Goal: Task Accomplishment & Management: Manage account settings

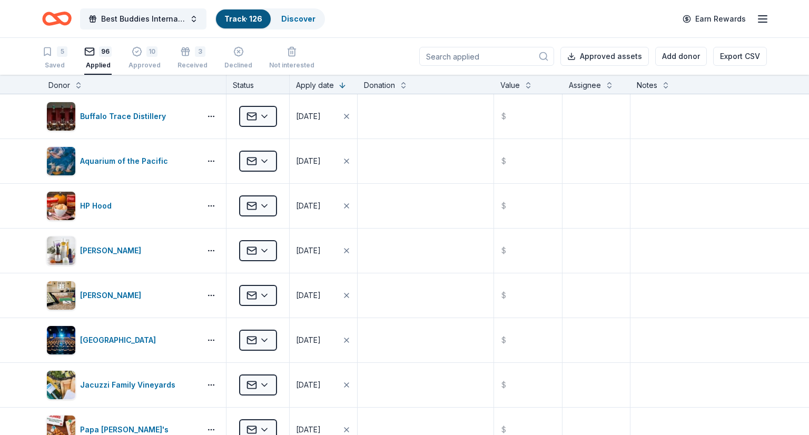
scroll to position [4094, 0]
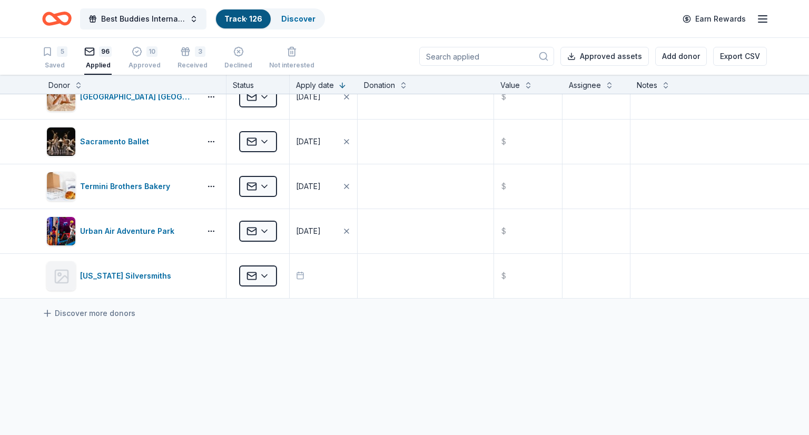
click at [53, 11] on icon "Home" at bounding box center [57, 18] width 30 height 25
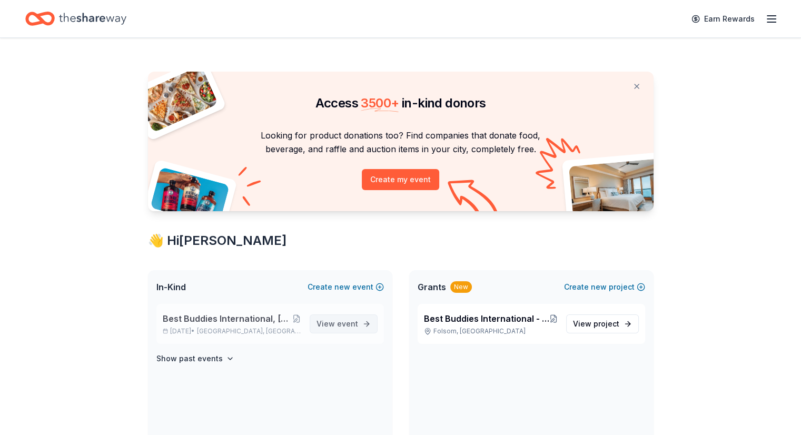
click at [329, 317] on link "View event" at bounding box center [344, 324] width 68 height 19
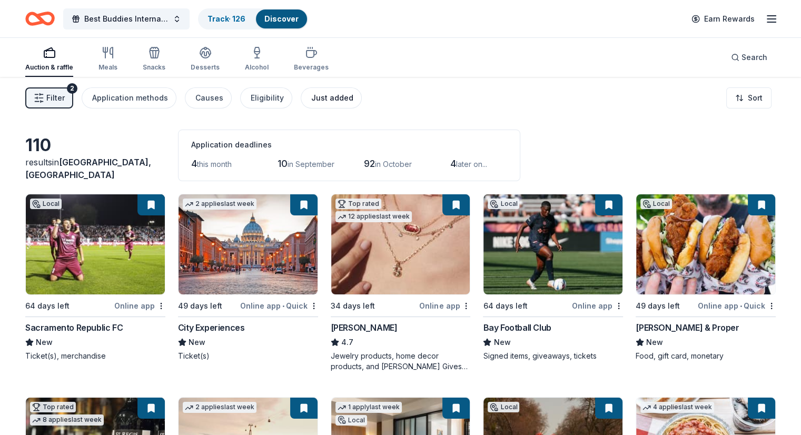
click at [332, 96] on div "Just added" at bounding box center [332, 98] width 42 height 13
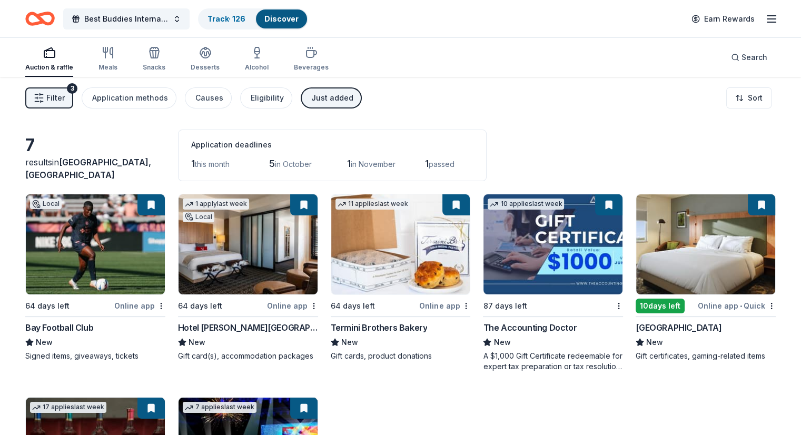
click at [673, 268] on img at bounding box center [705, 244] width 139 height 100
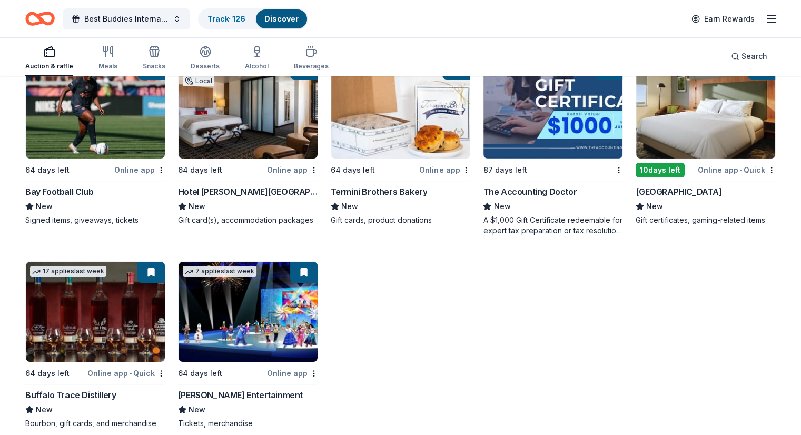
scroll to position [150, 0]
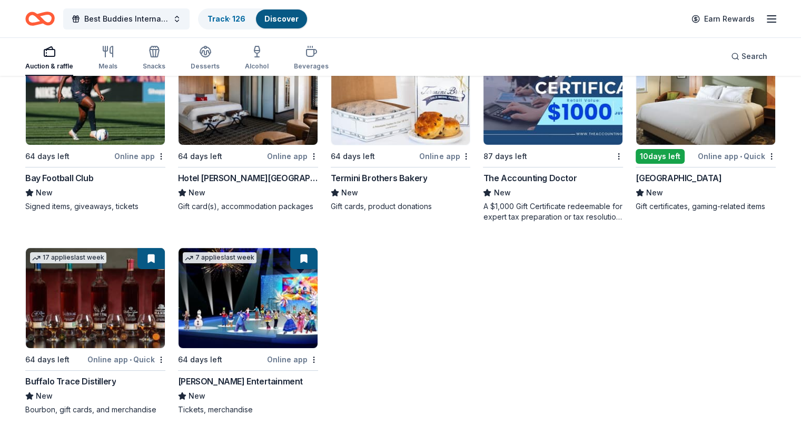
click at [534, 179] on div "The Accounting Doctor" at bounding box center [530, 178] width 94 height 13
click at [235, 15] on link "Track · 126" at bounding box center [227, 18] width 38 height 9
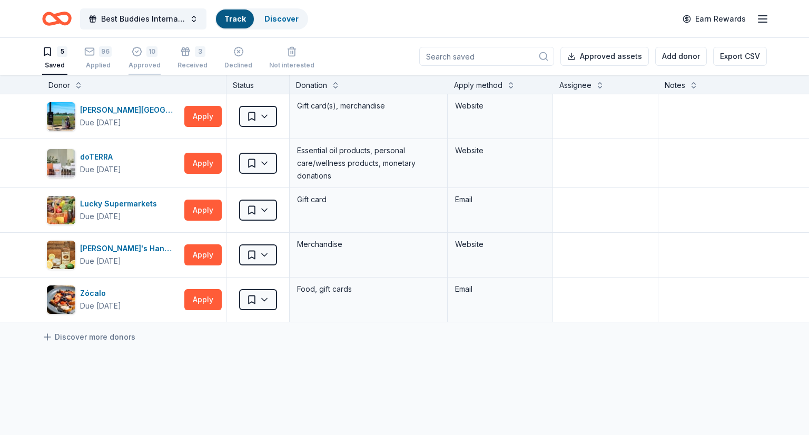
click at [146, 48] on div "10" at bounding box center [151, 51] width 11 height 11
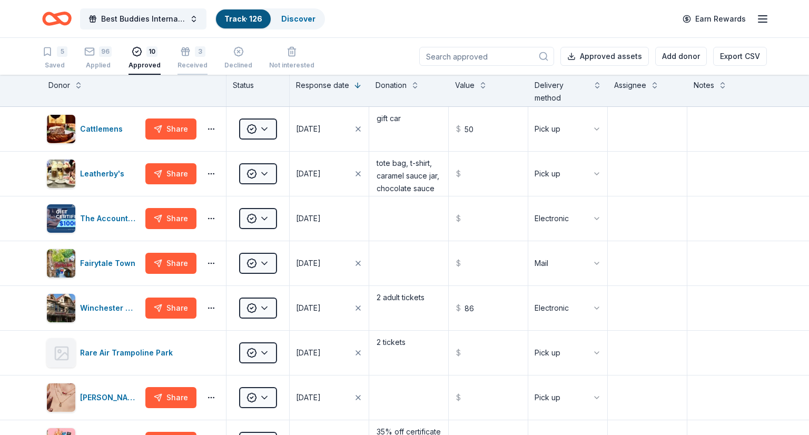
click at [189, 53] on div "3" at bounding box center [193, 51] width 30 height 11
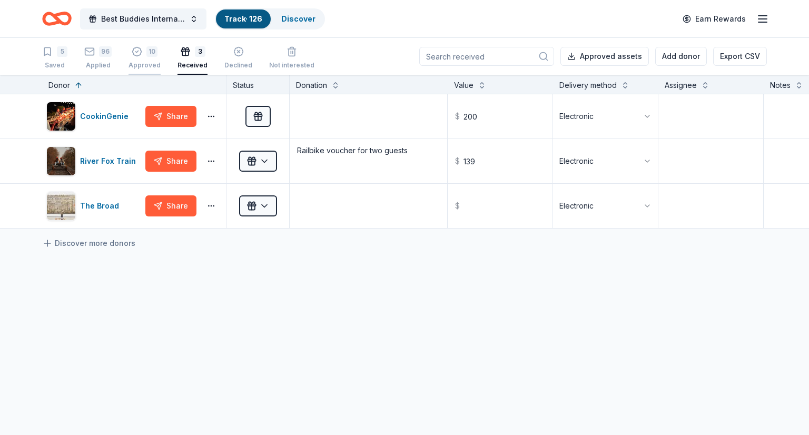
click at [136, 57] on div "10 Approved" at bounding box center [145, 57] width 32 height 23
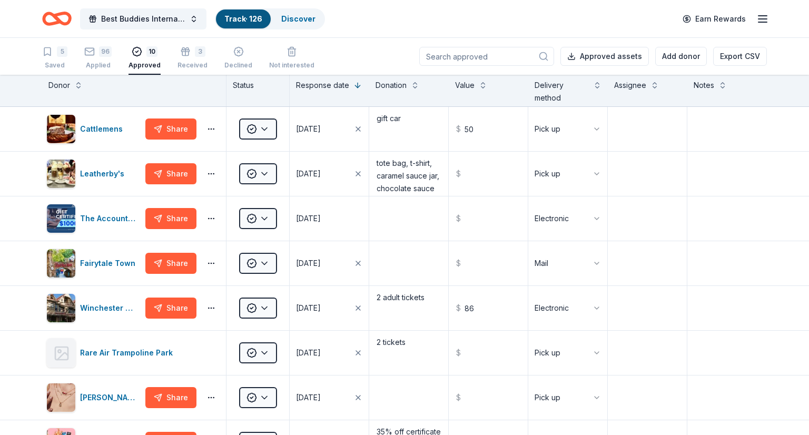
click at [47, 14] on icon "Home" at bounding box center [52, 18] width 16 height 11
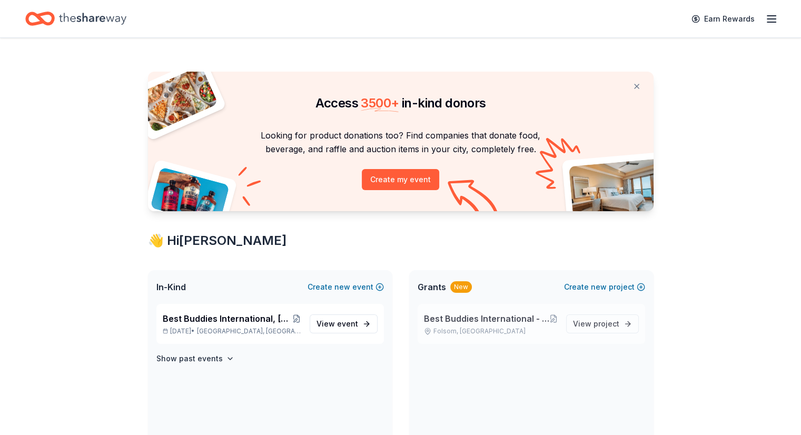
click at [494, 326] on div "Best Buddies International - Sacramento: Sutter Middle School Friendship Chapte…" at bounding box center [491, 323] width 134 height 23
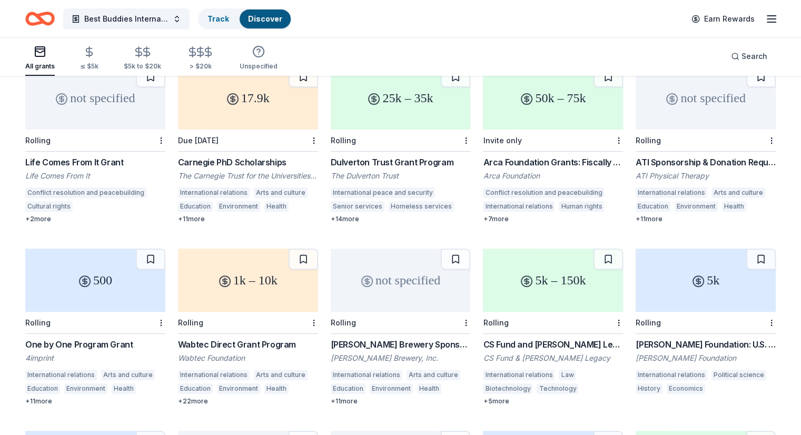
scroll to position [150, 0]
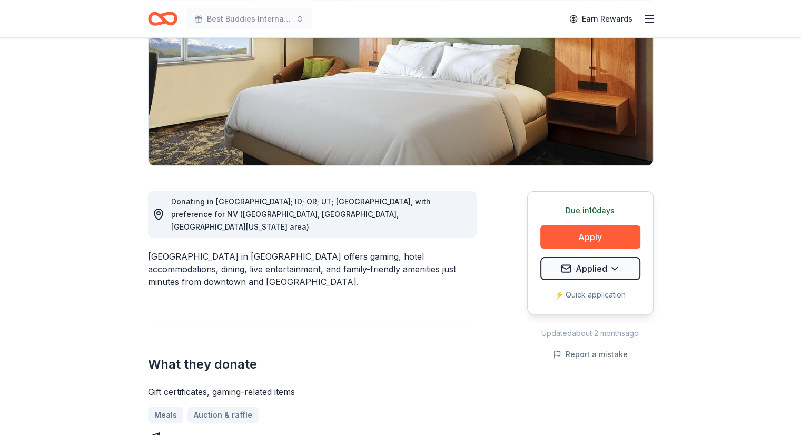
scroll to position [126, 0]
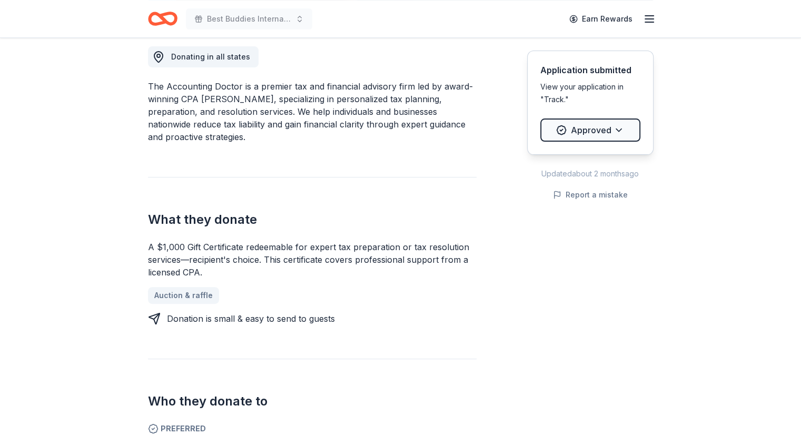
scroll to position [301, 0]
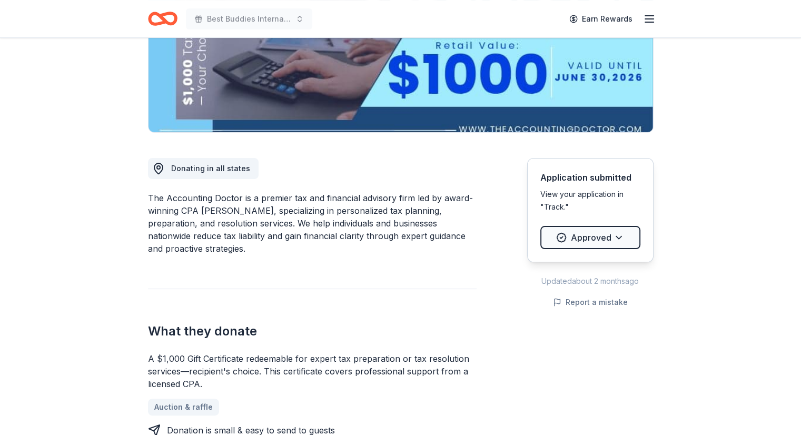
scroll to position [0, 0]
